Goal: Task Accomplishment & Management: Complete application form

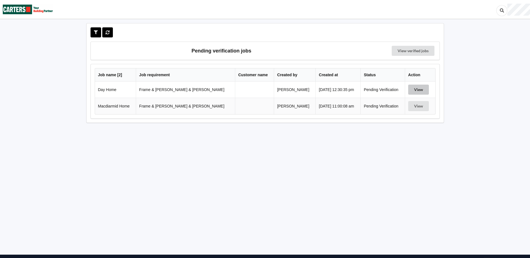
click at [408, 89] on button "View" at bounding box center [418, 90] width 21 height 10
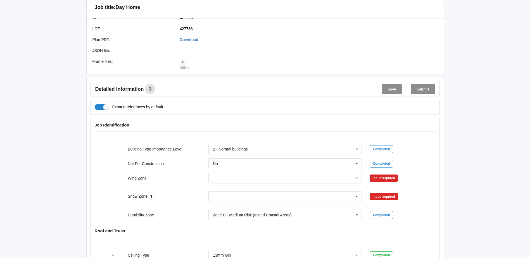
scroll to position [168, 0]
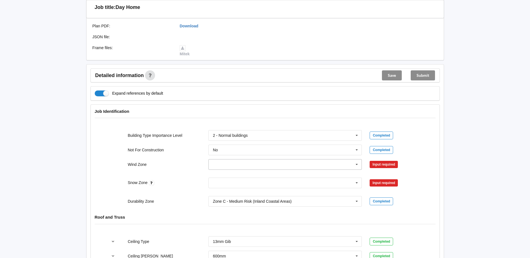
click at [357, 159] on icon at bounding box center [356, 164] width 8 height 10
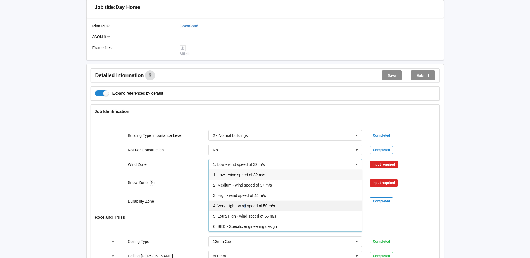
click at [245, 204] on span "4. Very High - wind speed of 50 m/s" at bounding box center [244, 206] width 62 height 4
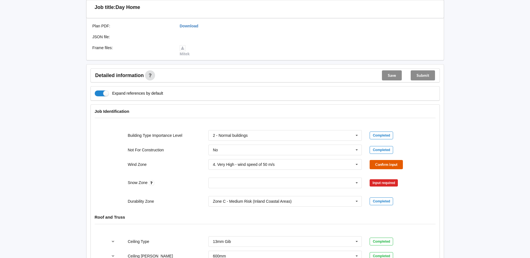
click at [394, 160] on button "Confirm input" at bounding box center [385, 164] width 33 height 9
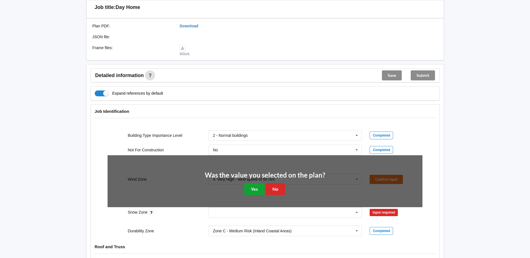
click at [251, 183] on button "Yes" at bounding box center [254, 188] width 20 height 11
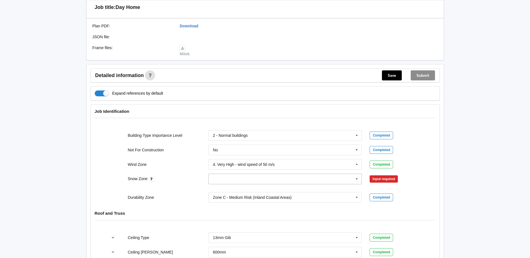
click at [213, 174] on input "text" at bounding box center [285, 179] width 153 height 10
click at [218, 174] on input "text" at bounding box center [285, 179] width 153 height 10
click at [229, 186] on div "N0" at bounding box center [285, 189] width 153 height 10
click at [391, 175] on button "Confirm input" at bounding box center [385, 179] width 33 height 9
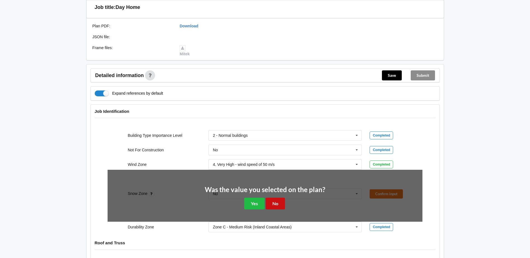
click at [279, 198] on button "No" at bounding box center [275, 203] width 19 height 11
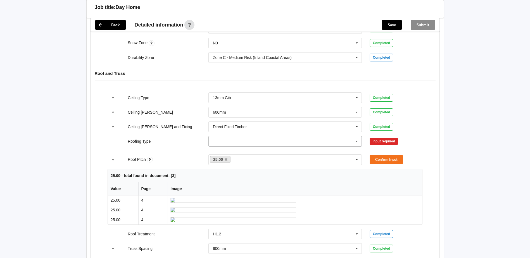
scroll to position [307, 0]
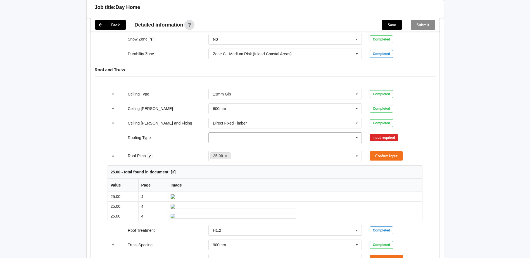
click at [357, 133] on icon at bounding box center [356, 138] width 8 height 10
click at [235, 143] on div "1. [GEOGRAPHIC_DATA]" at bounding box center [285, 148] width 153 height 10
click at [388, 133] on button "Confirm input" at bounding box center [385, 137] width 33 height 9
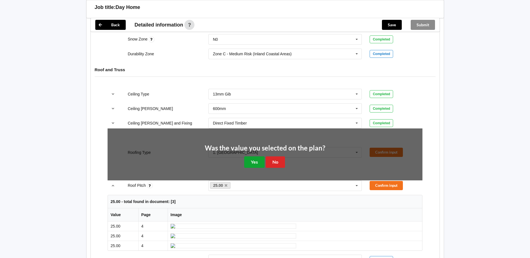
click at [251, 156] on button "Yes" at bounding box center [254, 161] width 20 height 11
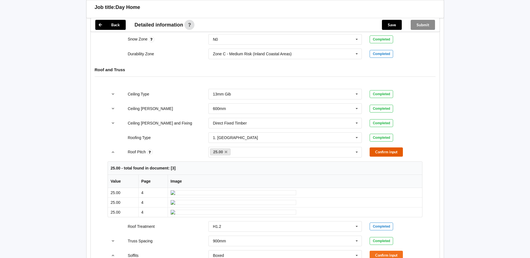
click at [385, 147] on button "Confirm input" at bounding box center [385, 151] width 33 height 9
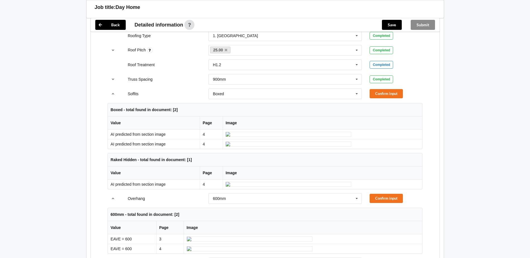
scroll to position [419, 0]
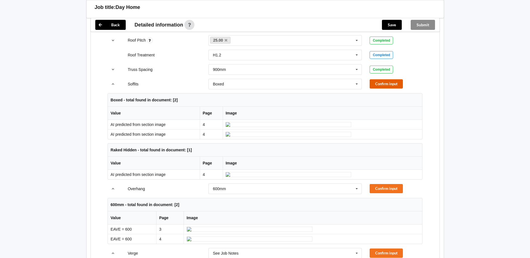
click at [391, 79] on button "Confirm input" at bounding box center [385, 83] width 33 height 9
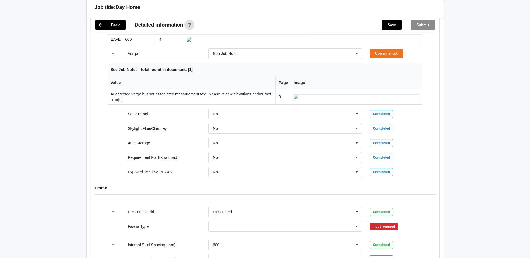
scroll to position [531, 0]
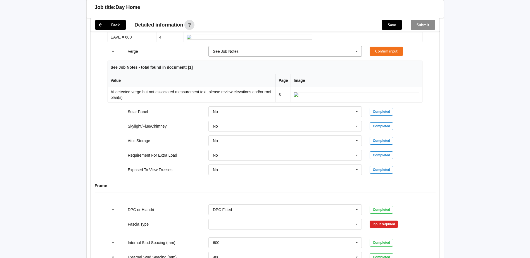
click at [357, 57] on icon at bounding box center [356, 51] width 8 height 10
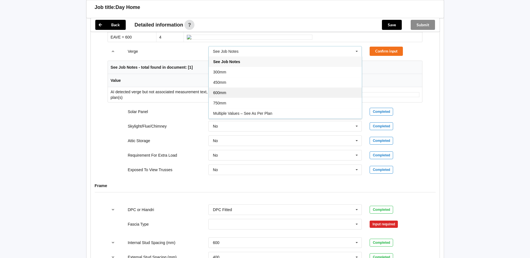
click at [230, 98] on div "600mm" at bounding box center [285, 92] width 153 height 10
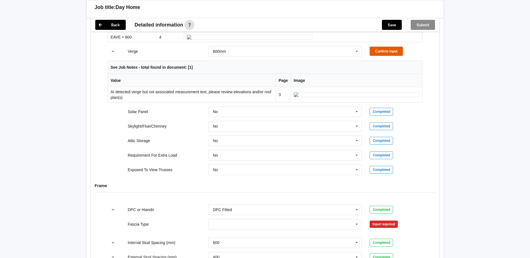
click at [386, 56] on button "Confirm input" at bounding box center [385, 51] width 33 height 9
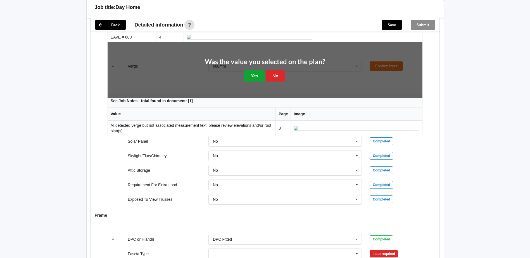
click at [248, 82] on button "Yes" at bounding box center [254, 75] width 20 height 11
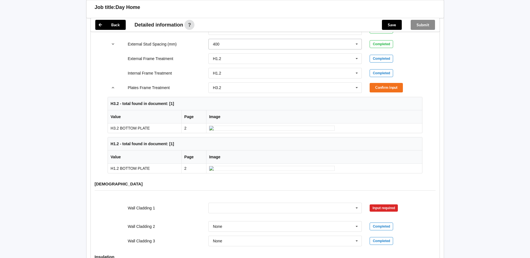
scroll to position [698, 0]
click at [357, 16] on icon at bounding box center [356, 11] width 8 height 10
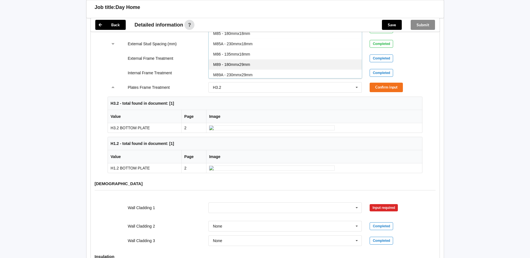
scroll to position [28, 0]
click at [247, 27] on span "M85 - 180mmx18mm" at bounding box center [231, 24] width 37 height 4
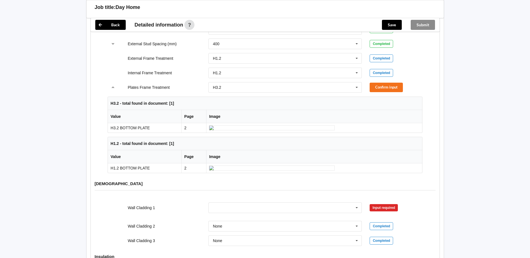
click at [375, 15] on button "Confirm input" at bounding box center [385, 10] width 33 height 9
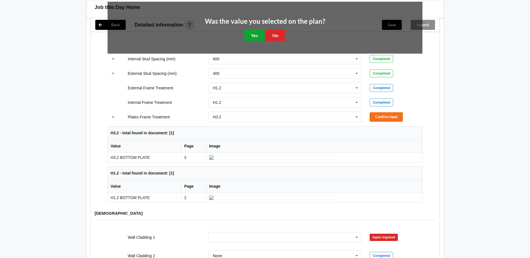
click at [250, 41] on button "Yes" at bounding box center [254, 35] width 20 height 11
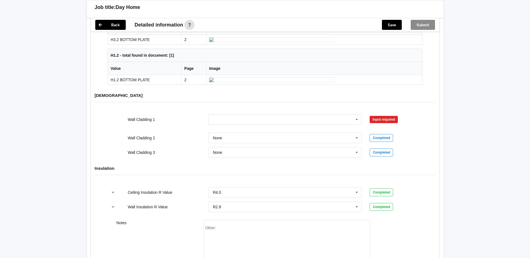
scroll to position [782, 0]
click at [357, 5] on icon at bounding box center [356, 0] width 8 height 10
click at [235, 33] on span "H3.2 to wet areas only" at bounding box center [232, 30] width 39 height 4
click at [382, 4] on button "Confirm input" at bounding box center [385, -1] width 33 height 9
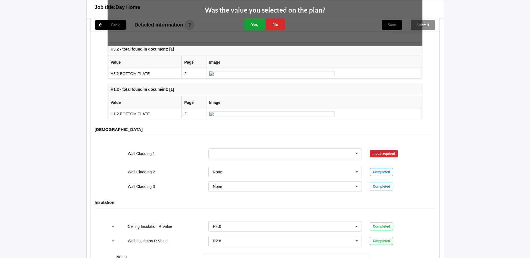
click at [252, 30] on button "Yes" at bounding box center [254, 23] width 20 height 11
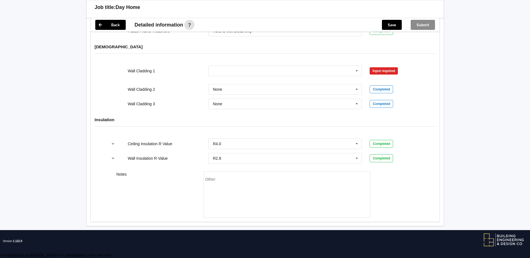
scroll to position [779, 0]
click at [214, 76] on input "text" at bounding box center [285, 71] width 153 height 10
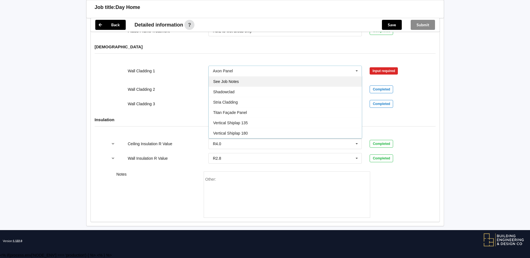
click at [234, 84] on span "See Job Notes" at bounding box center [226, 81] width 26 height 4
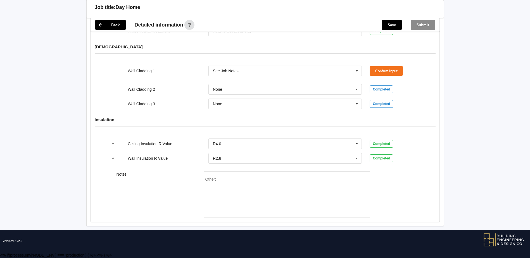
scroll to position [834, 0]
click at [217, 206] on div "Other:" at bounding box center [286, 196] width 163 height 39
click at [386, 75] on button "Confirm input" at bounding box center [385, 70] width 33 height 9
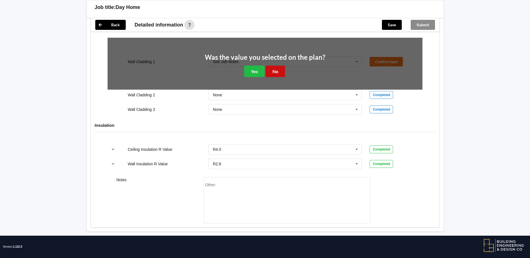
click at [275, 77] on button "No" at bounding box center [275, 71] width 19 height 11
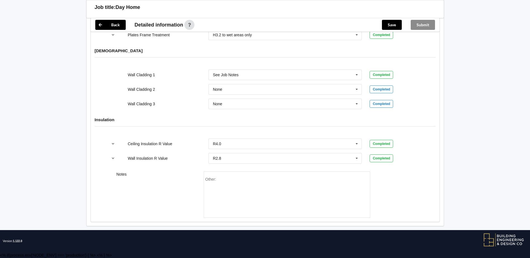
scroll to position [858, 0]
click at [216, 179] on span "Other:" at bounding box center [210, 179] width 11 height 4
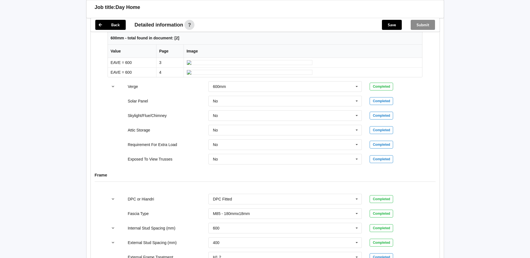
scroll to position [328, 0]
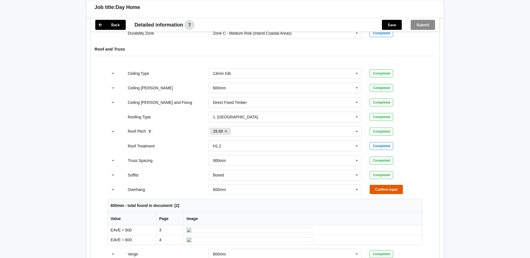
click at [375, 185] on button "Confirm input" at bounding box center [385, 189] width 33 height 9
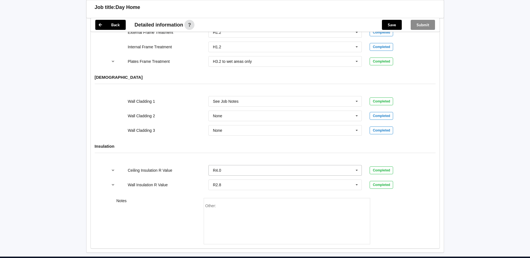
scroll to position [691, 0]
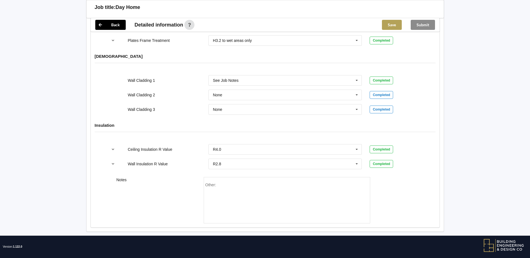
click at [388, 25] on button "Save" at bounding box center [392, 25] width 20 height 10
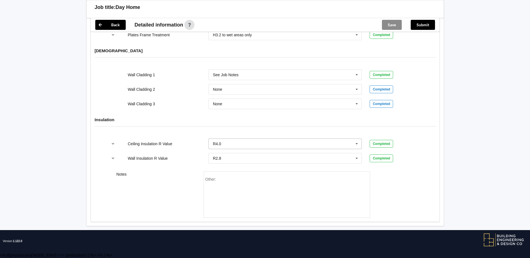
scroll to position [665, 0]
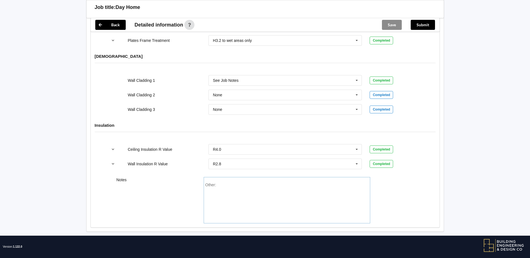
click at [229, 183] on div "Other:" at bounding box center [286, 202] width 163 height 39
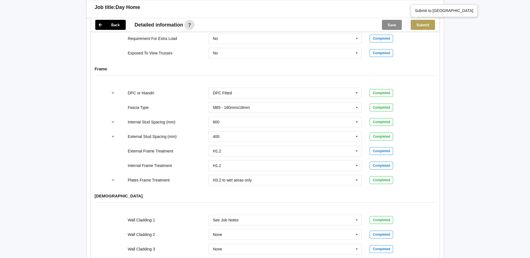
click at [419, 26] on button "Submit" at bounding box center [423, 25] width 24 height 10
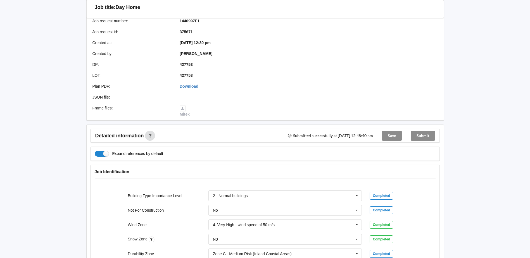
scroll to position [0, 0]
